Goal: Information Seeking & Learning: Learn about a topic

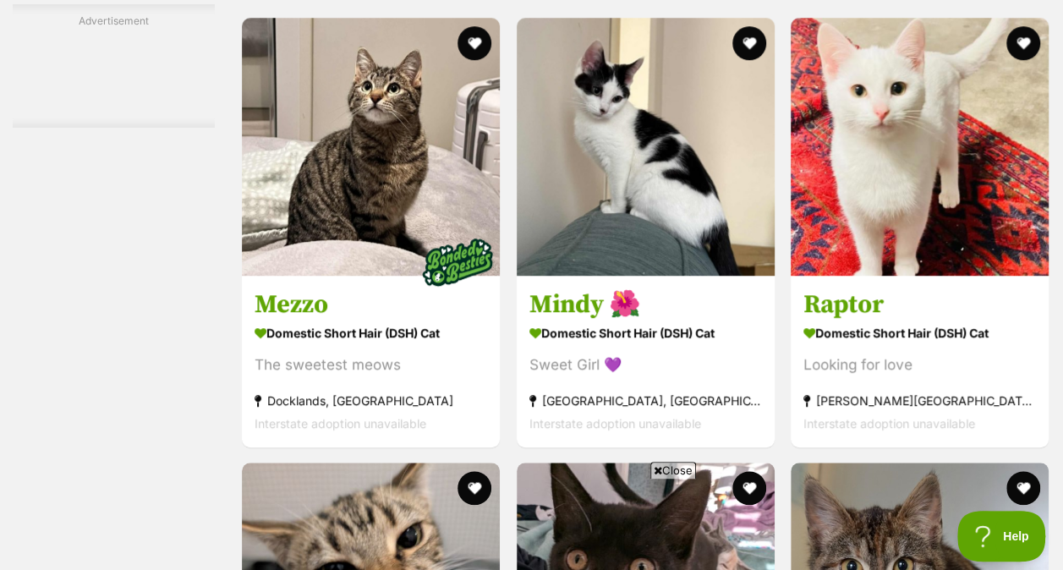
scroll to position [3852, 0]
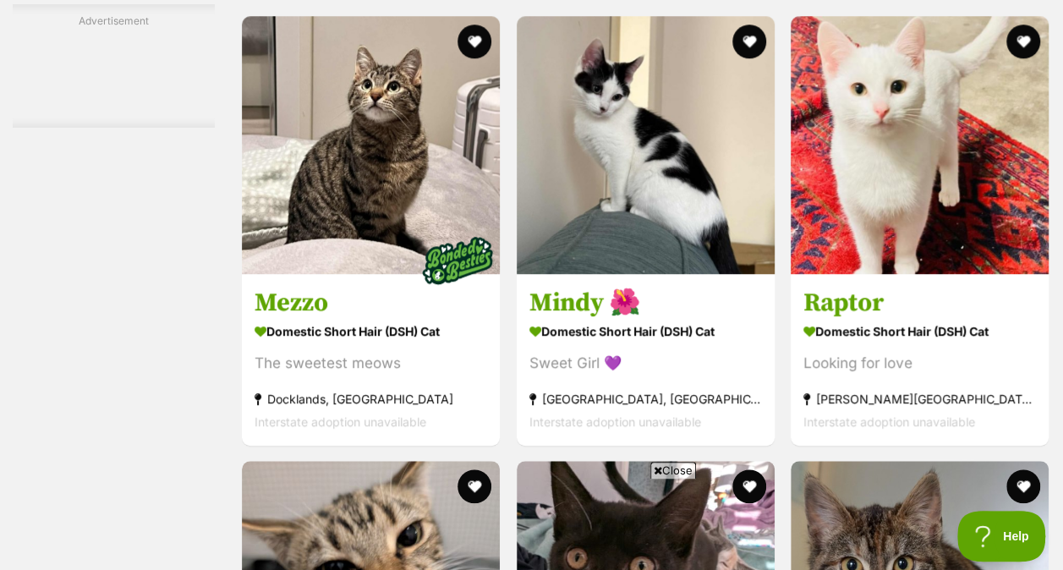
click at [659, 465] on span "Close" at bounding box center [673, 470] width 46 height 17
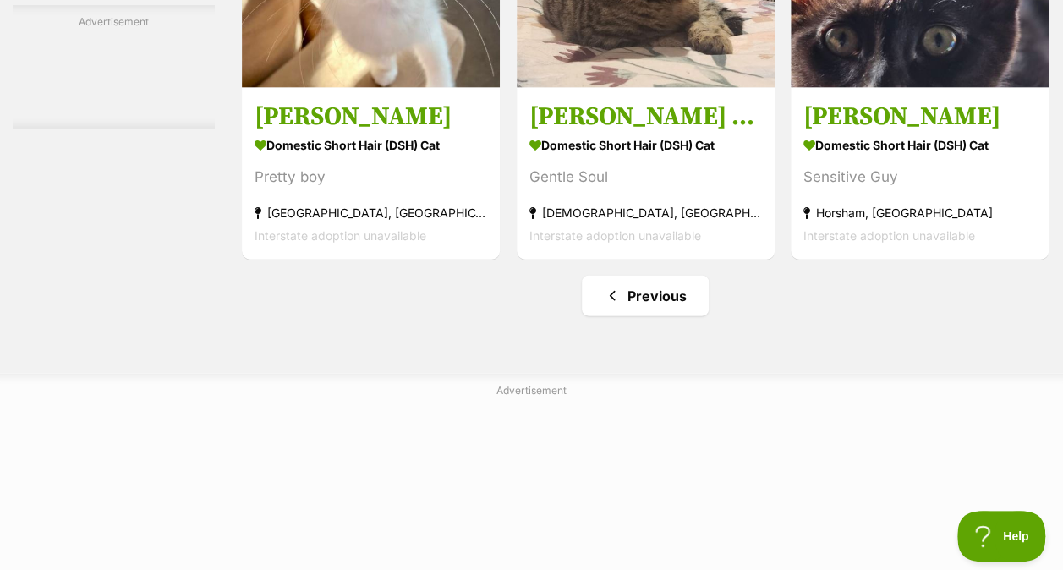
scroll to position [8249, 0]
click at [625, 309] on link "Previous" at bounding box center [645, 295] width 127 height 41
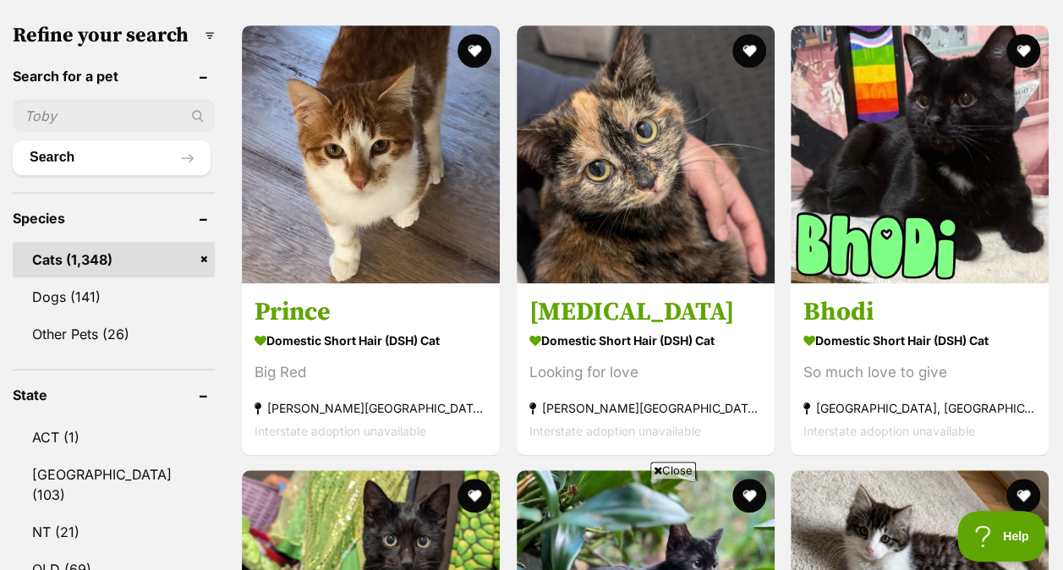
click at [666, 465] on span "Close" at bounding box center [673, 470] width 46 height 17
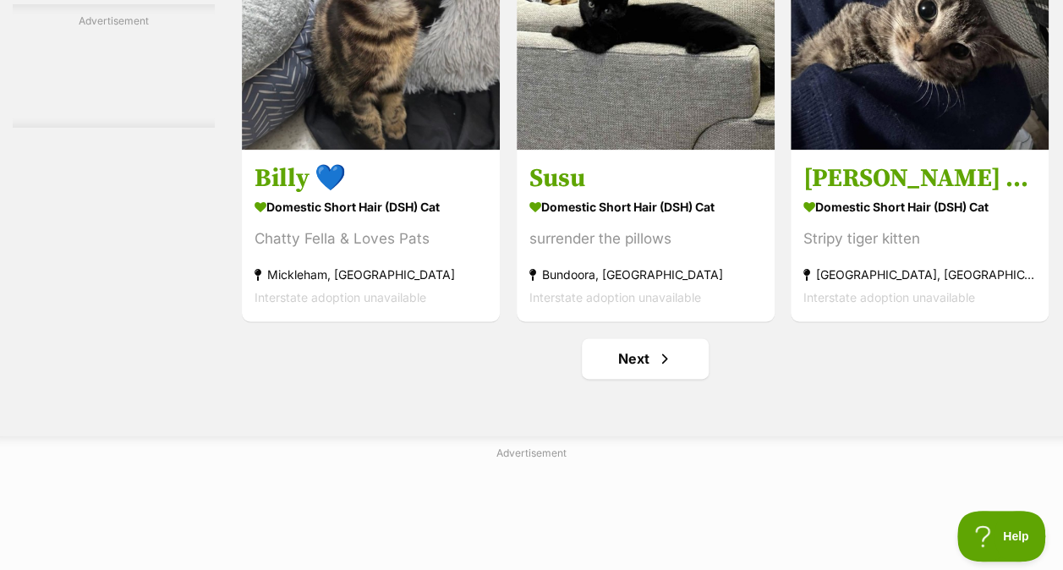
scroll to position [10620, 0]
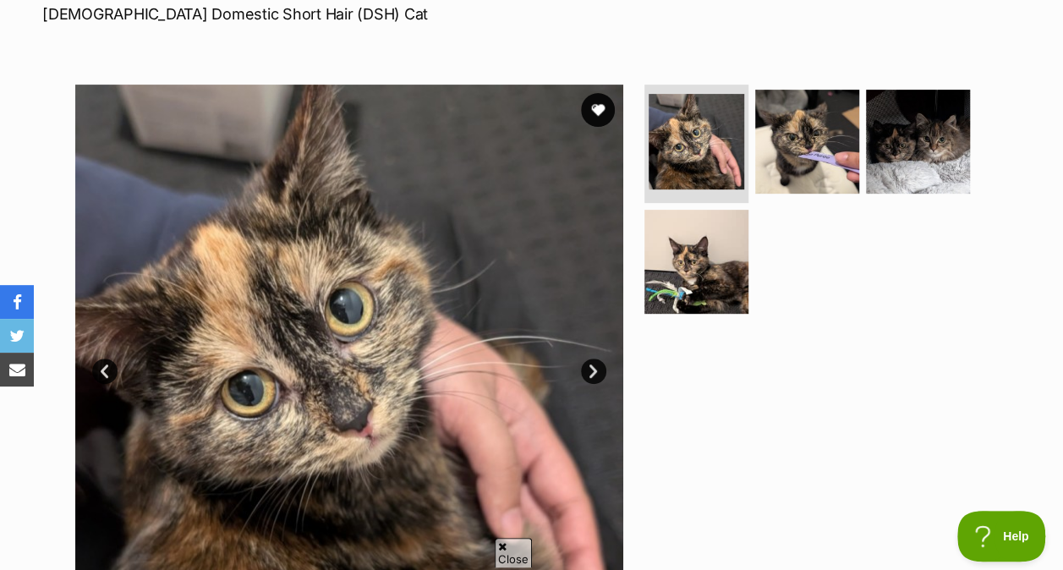
click at [827, 153] on img at bounding box center [807, 142] width 104 height 104
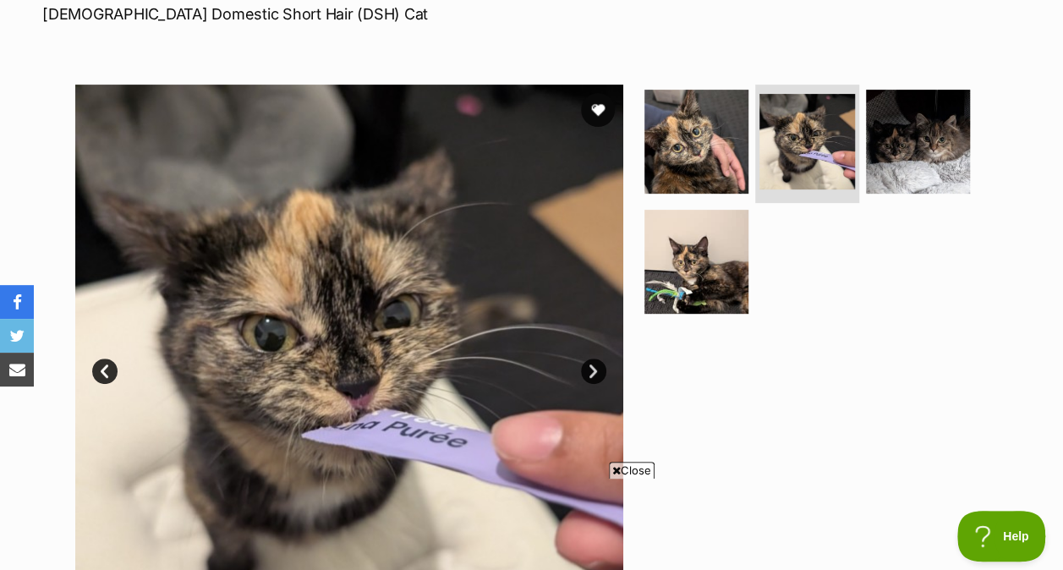
click at [722, 260] on img at bounding box center [696, 262] width 104 height 104
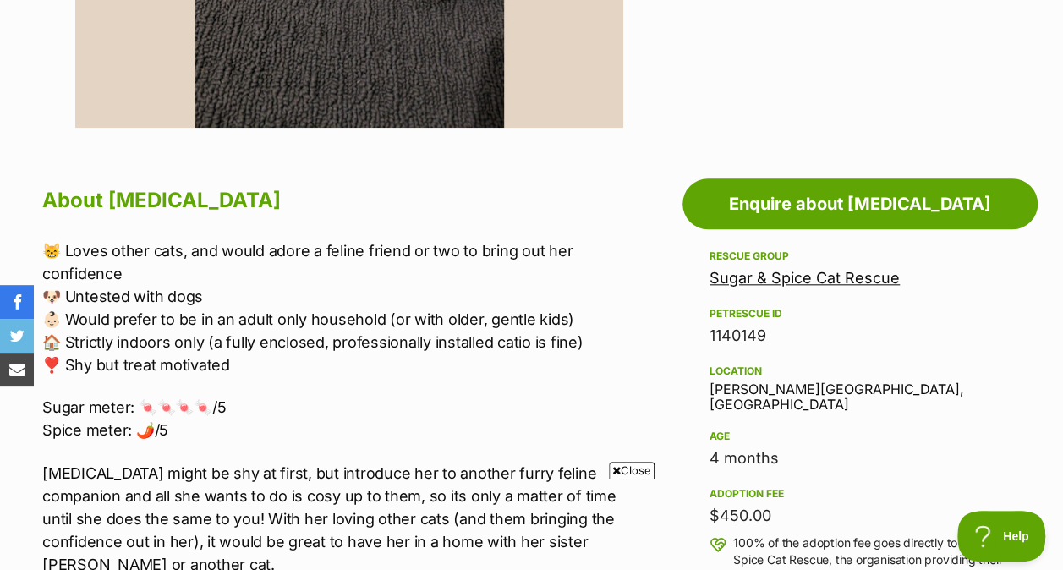
scroll to position [773, 0]
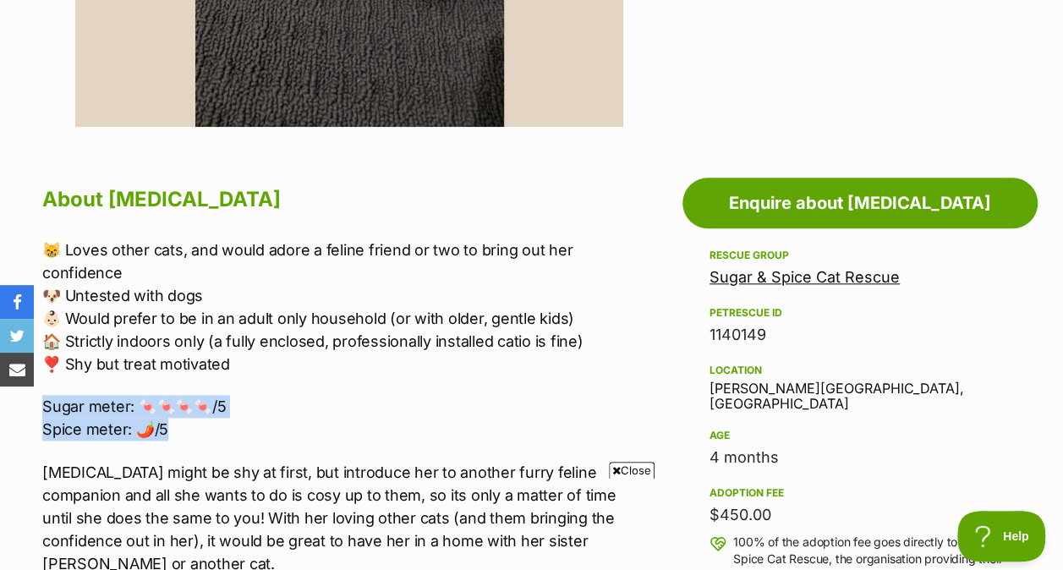
drag, startPoint x: 258, startPoint y: 428, endPoint x: 360, endPoint y: 412, distance: 103.5
click at [360, 412] on p "Sugar meter: 🍬🍬🍬🍬/5 Spice meter: 🌶️/5" at bounding box center [337, 418] width 590 height 46
drag, startPoint x: 360, startPoint y: 412, endPoint x: 260, endPoint y: 412, distance: 99.8
click at [260, 412] on p "Sugar meter: 🍬🍬🍬🍬/5 Spice meter: 🌶️/5" at bounding box center [337, 418] width 590 height 46
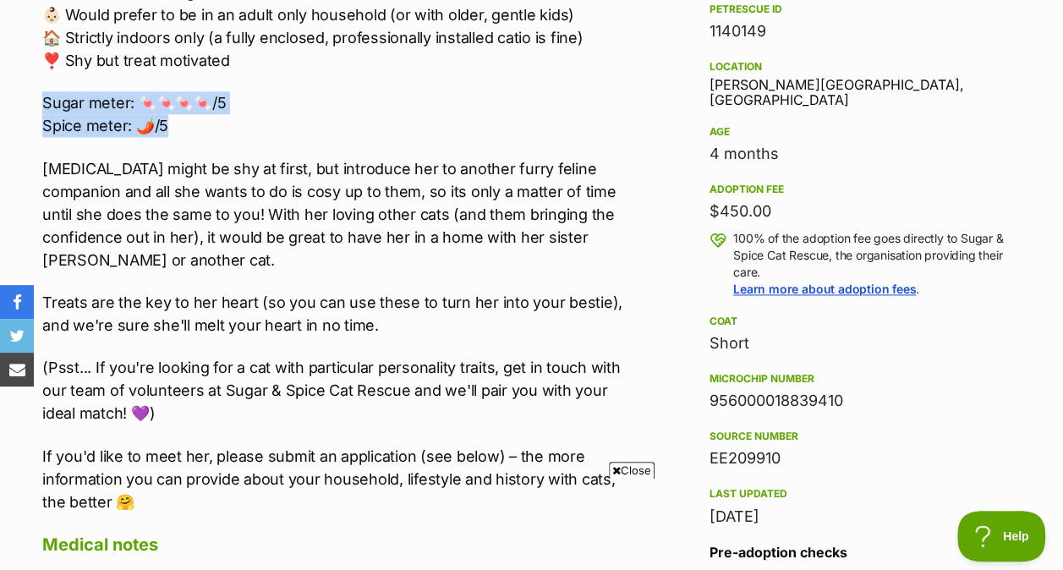
scroll to position [1080, 0]
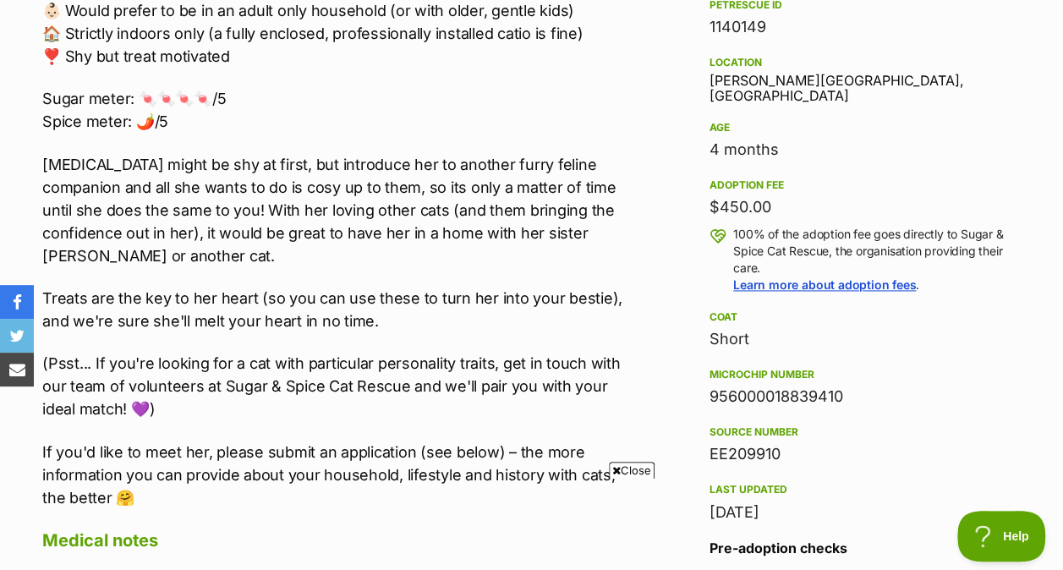
click at [325, 339] on div "😸 Loves other cats, and would adore a feline friend or two to bring out her con…" at bounding box center [337, 220] width 590 height 578
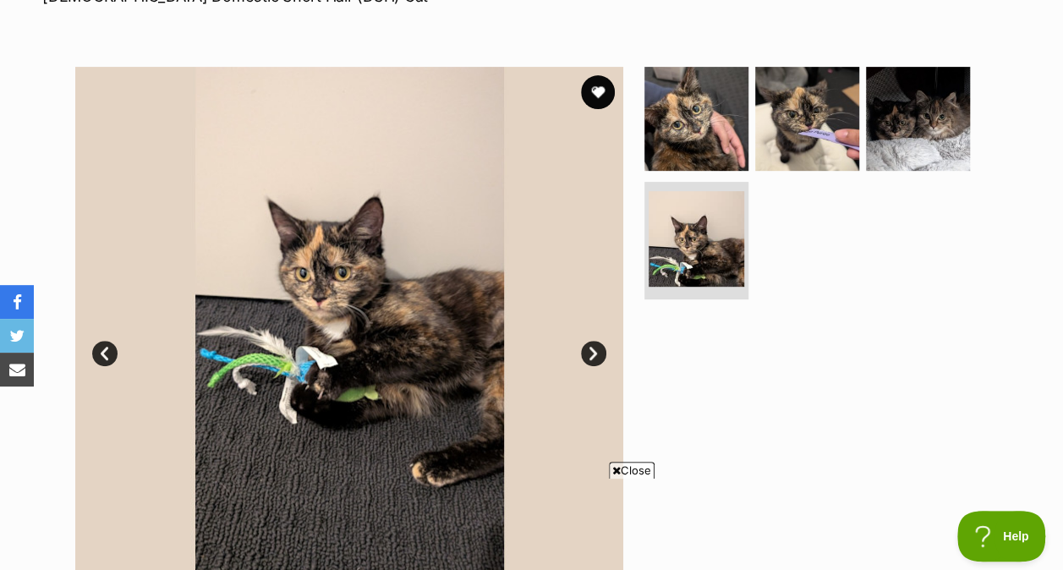
scroll to position [274, 0]
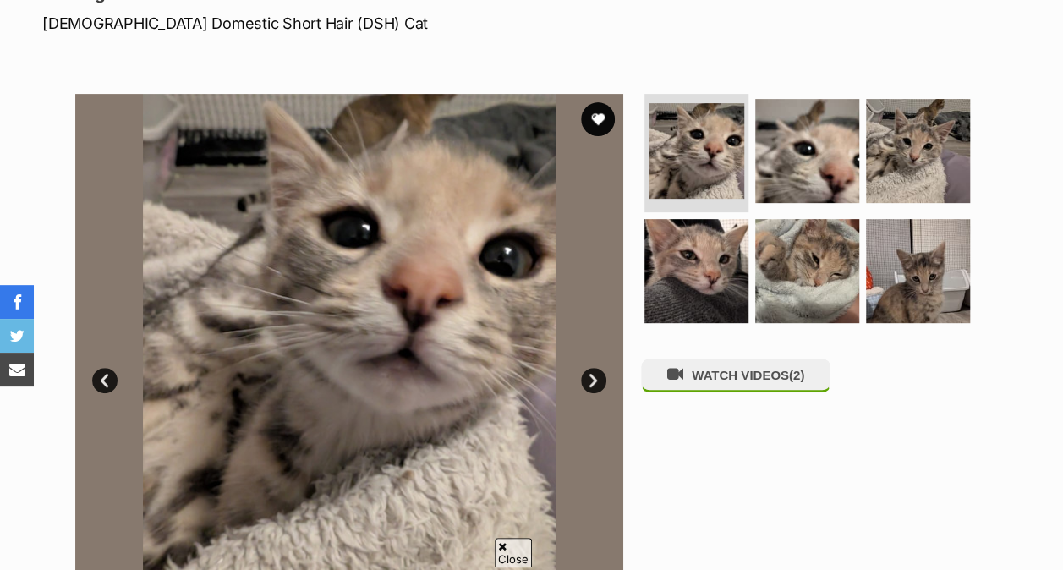
click at [708, 275] on img at bounding box center [696, 271] width 104 height 104
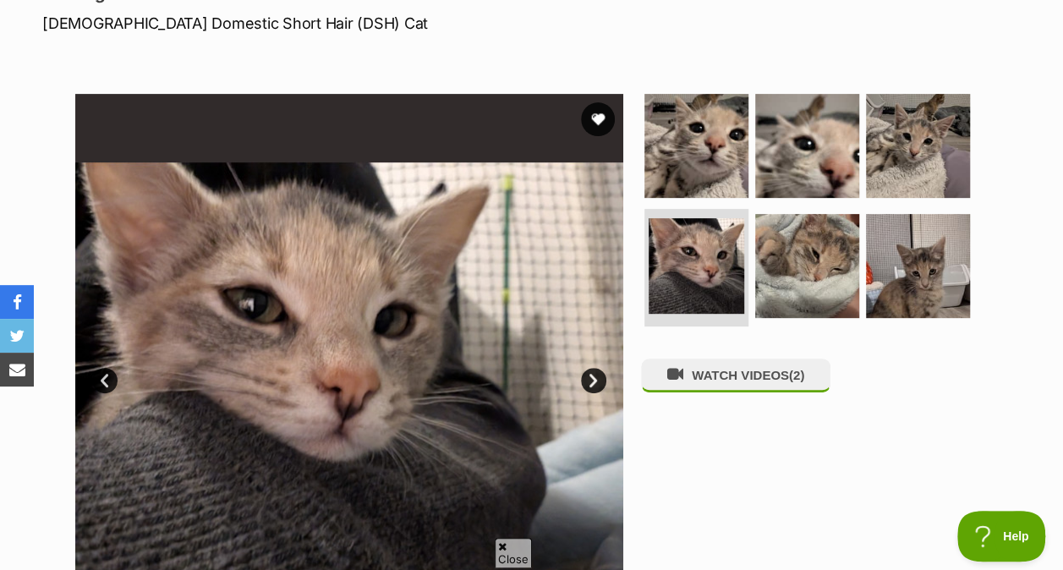
click at [801, 279] on img at bounding box center [807, 266] width 104 height 104
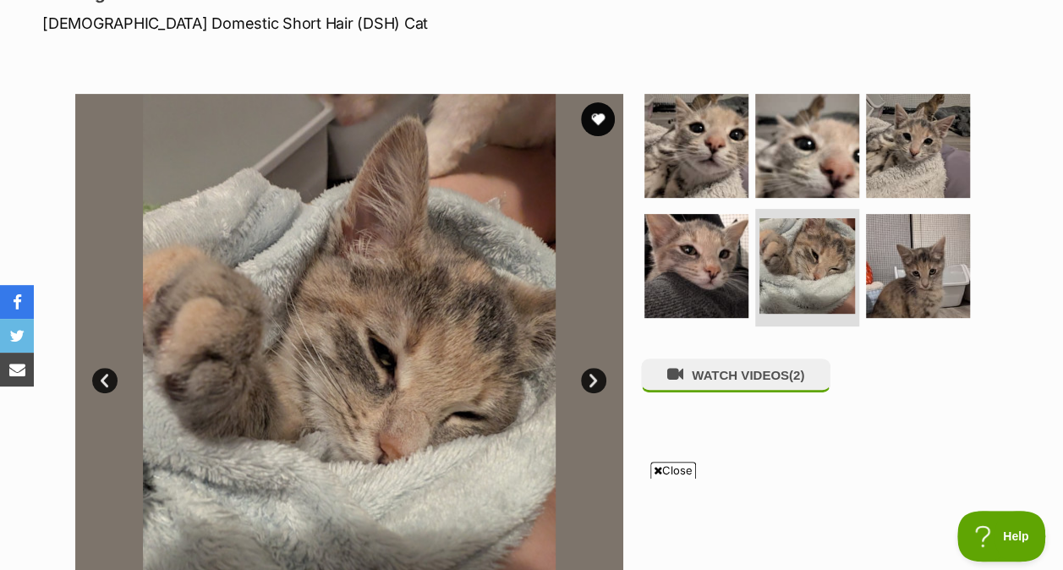
click at [900, 287] on img at bounding box center [918, 266] width 104 height 104
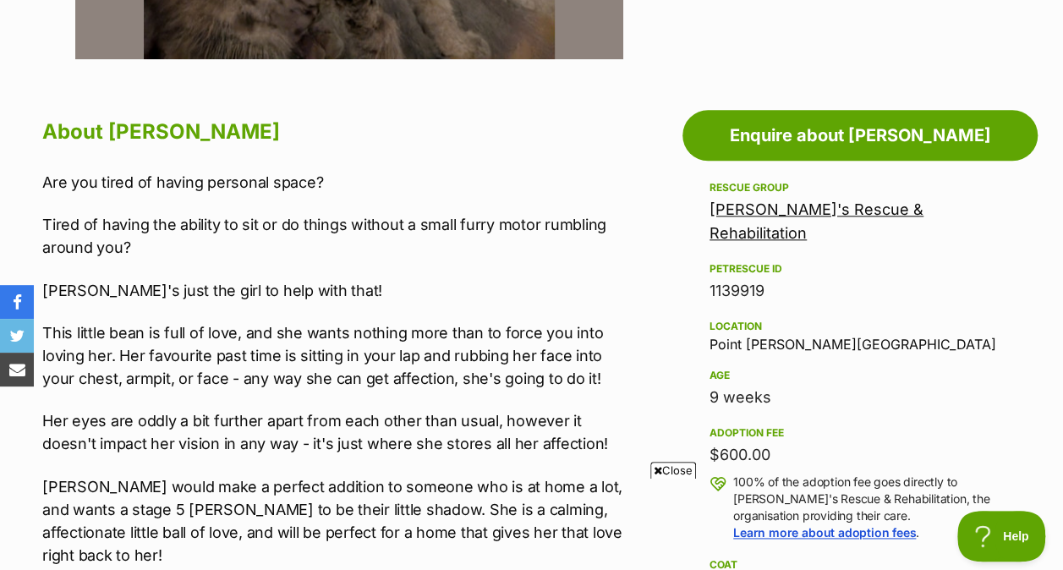
scroll to position [841, 0]
